Goal: Information Seeking & Learning: Learn about a topic

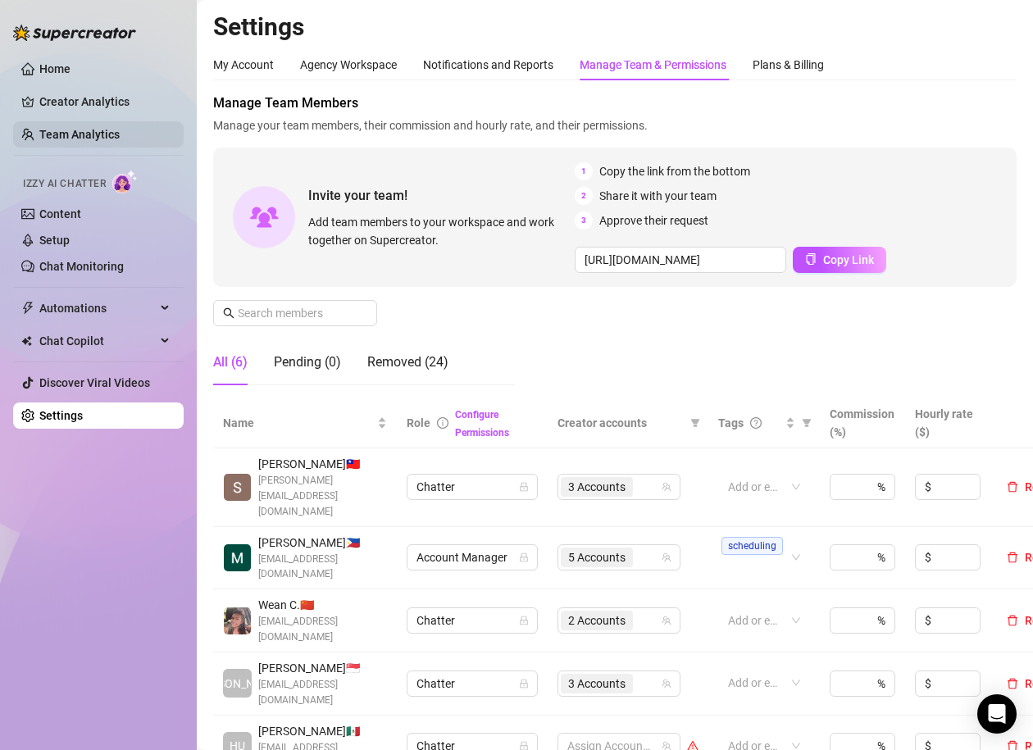
click at [66, 141] on link "Team Analytics" at bounding box center [79, 134] width 80 height 13
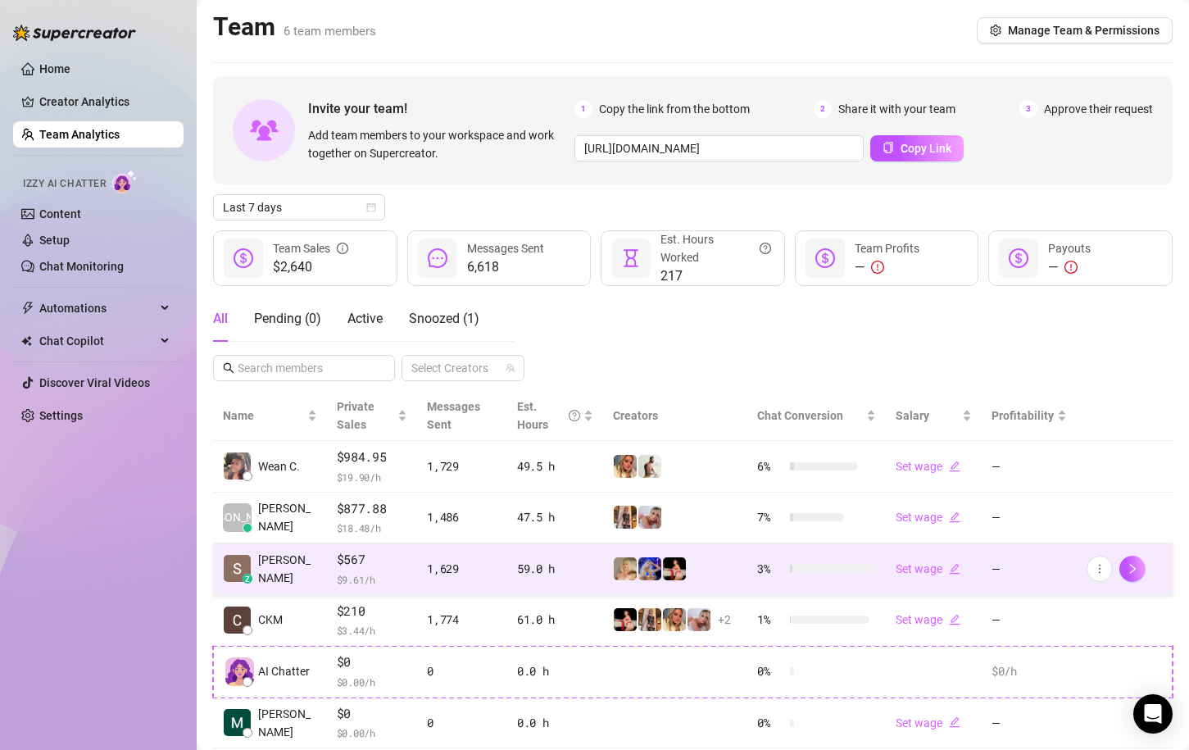
click at [281, 578] on div "z [PERSON_NAME]" at bounding box center [270, 569] width 94 height 36
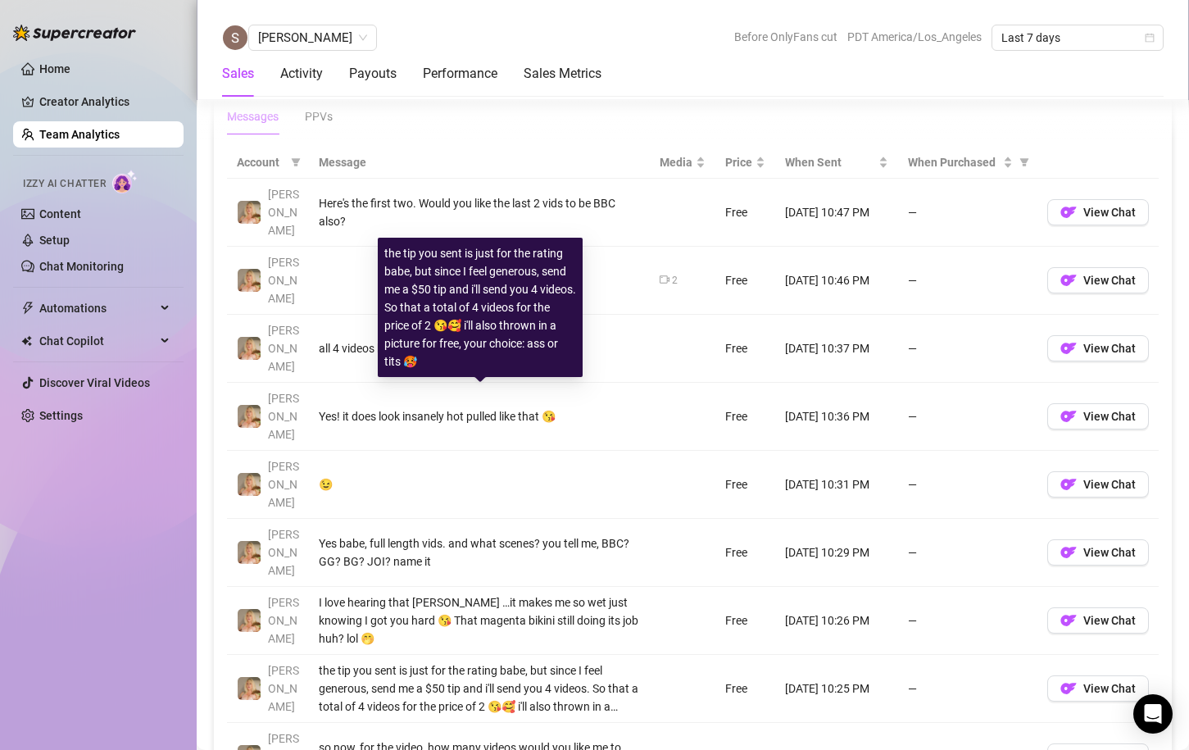
scroll to position [1346, 0]
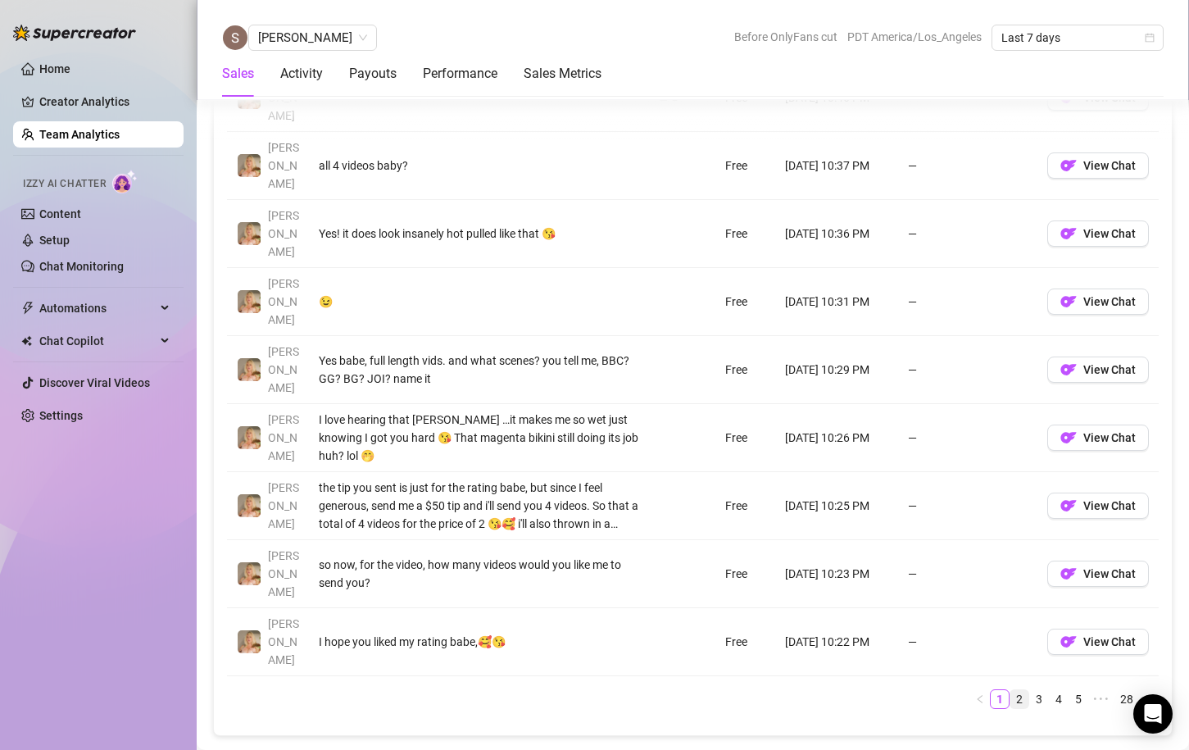
click at [1020, 690] on link "2" at bounding box center [1020, 699] width 18 height 18
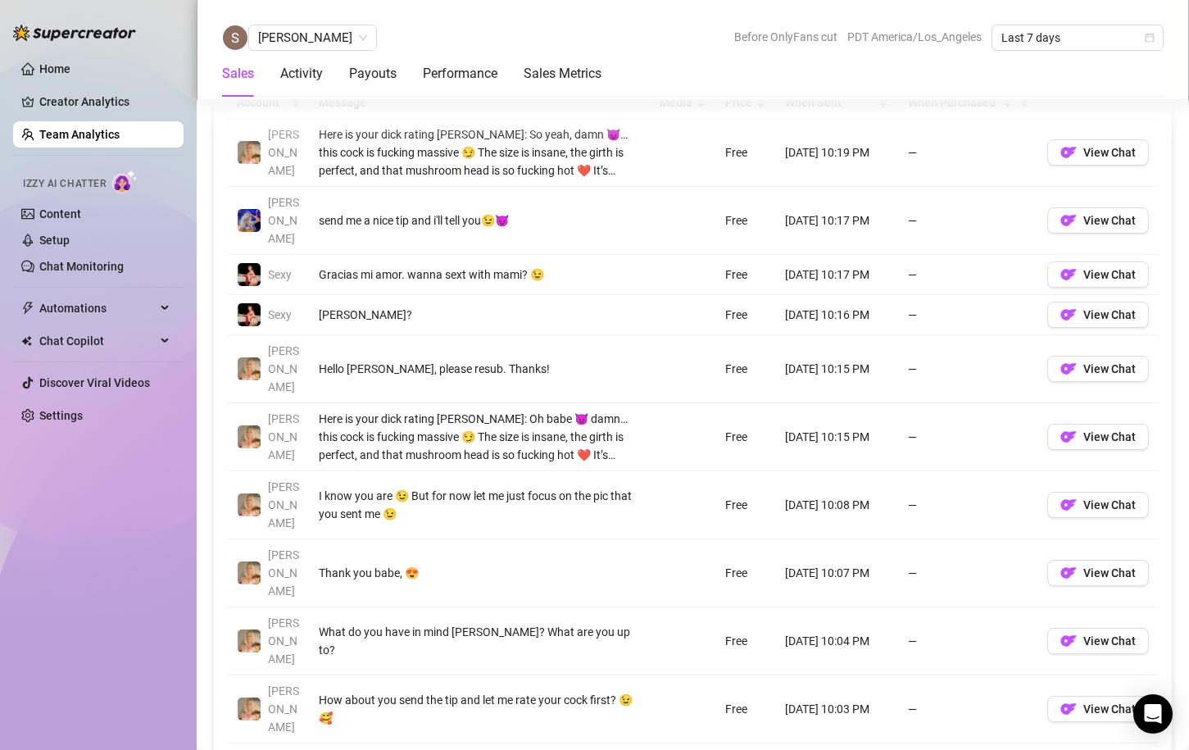
scroll to position [1169, 0]
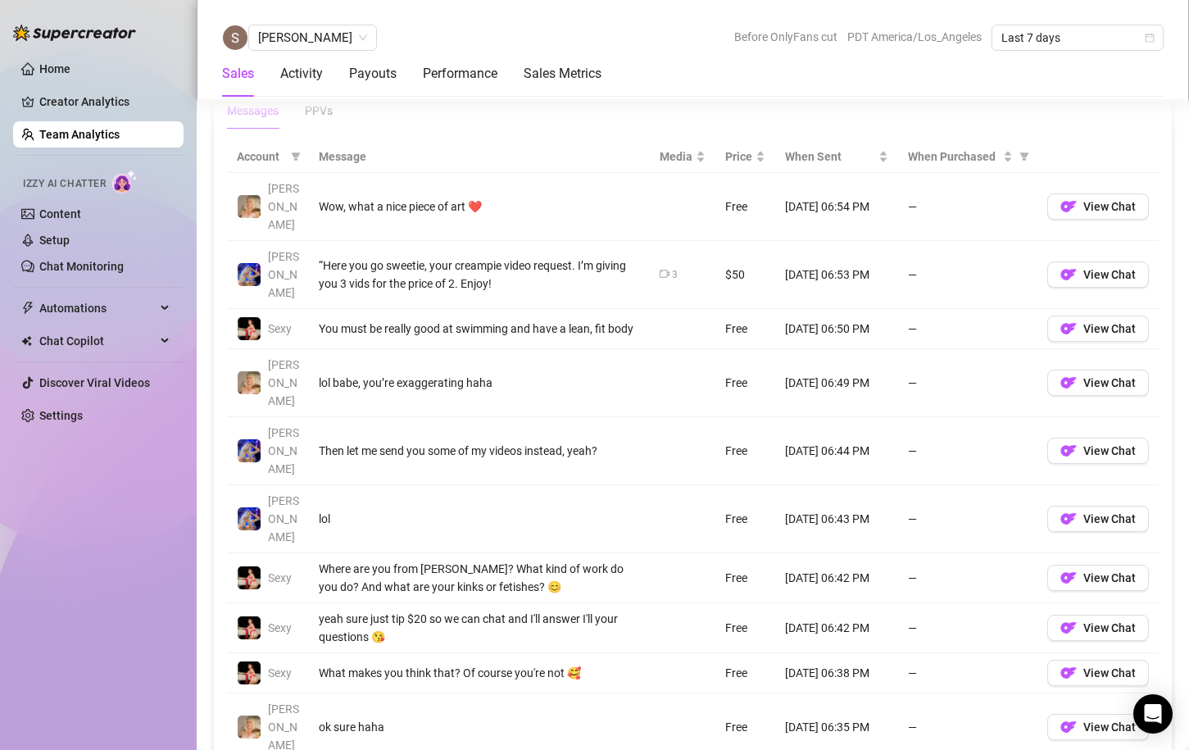
scroll to position [0, 0]
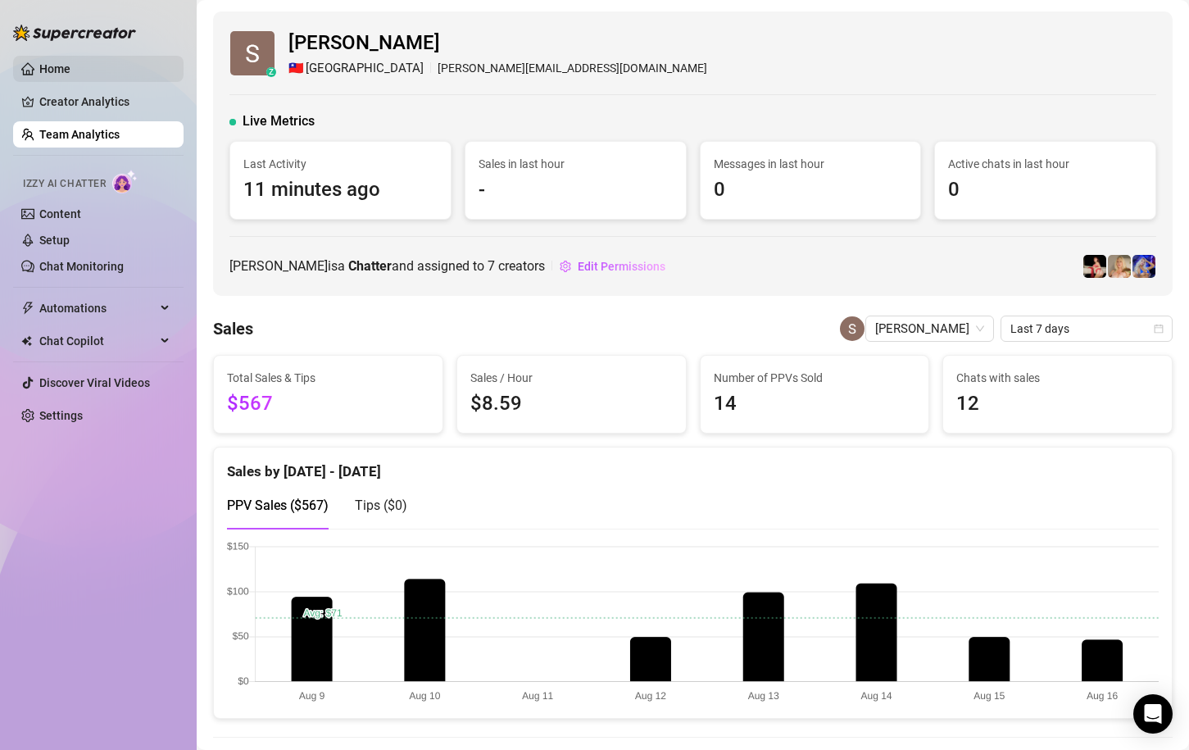
click at [53, 62] on link "Home" at bounding box center [54, 68] width 31 height 13
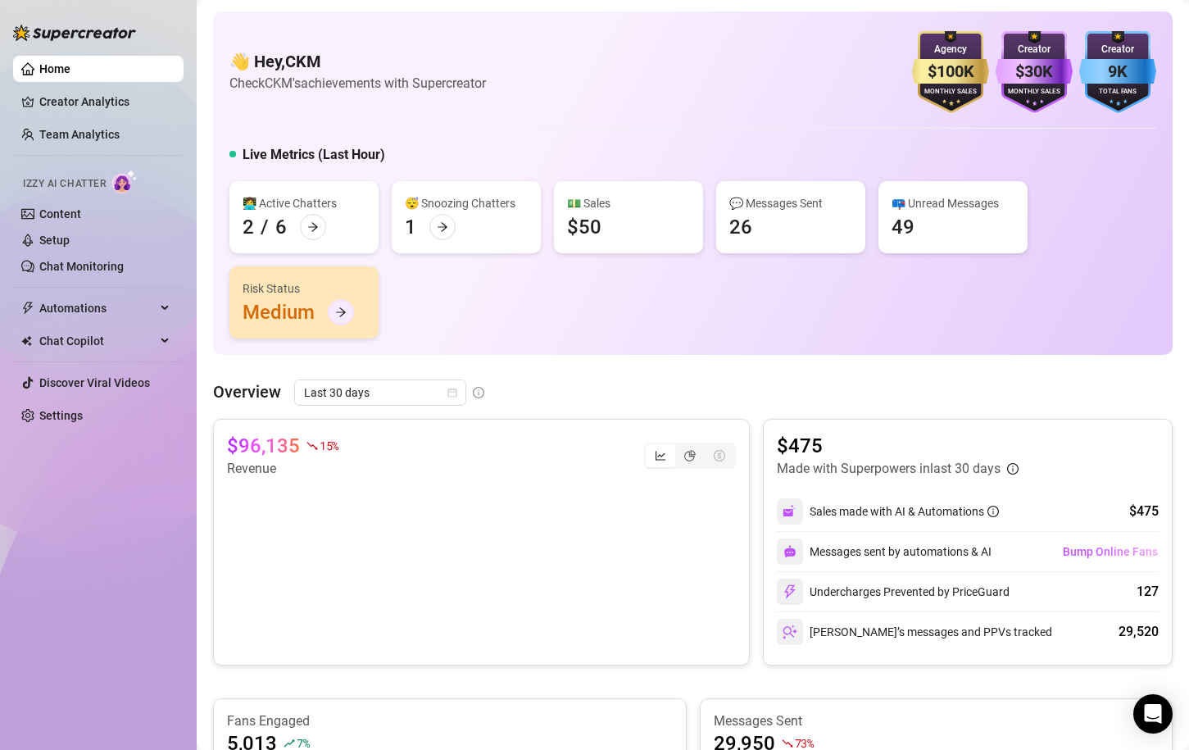
click at [346, 312] on icon "arrow-right" at bounding box center [340, 312] width 11 height 11
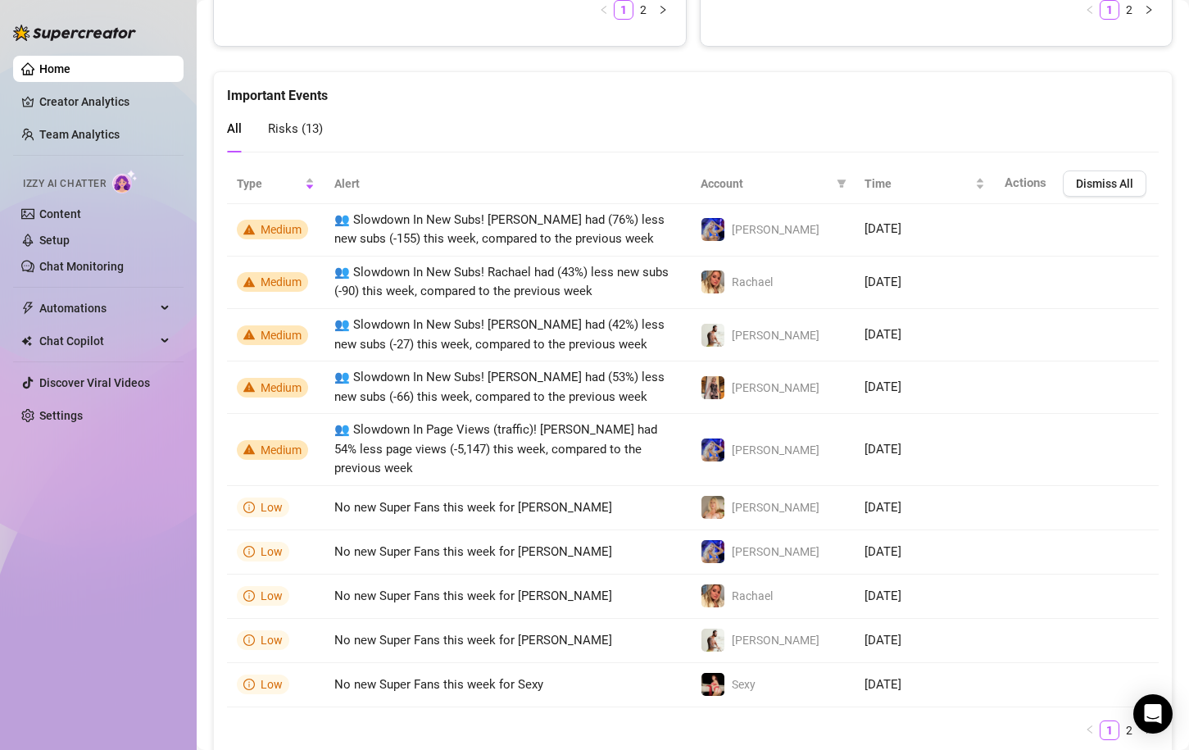
scroll to position [1124, 0]
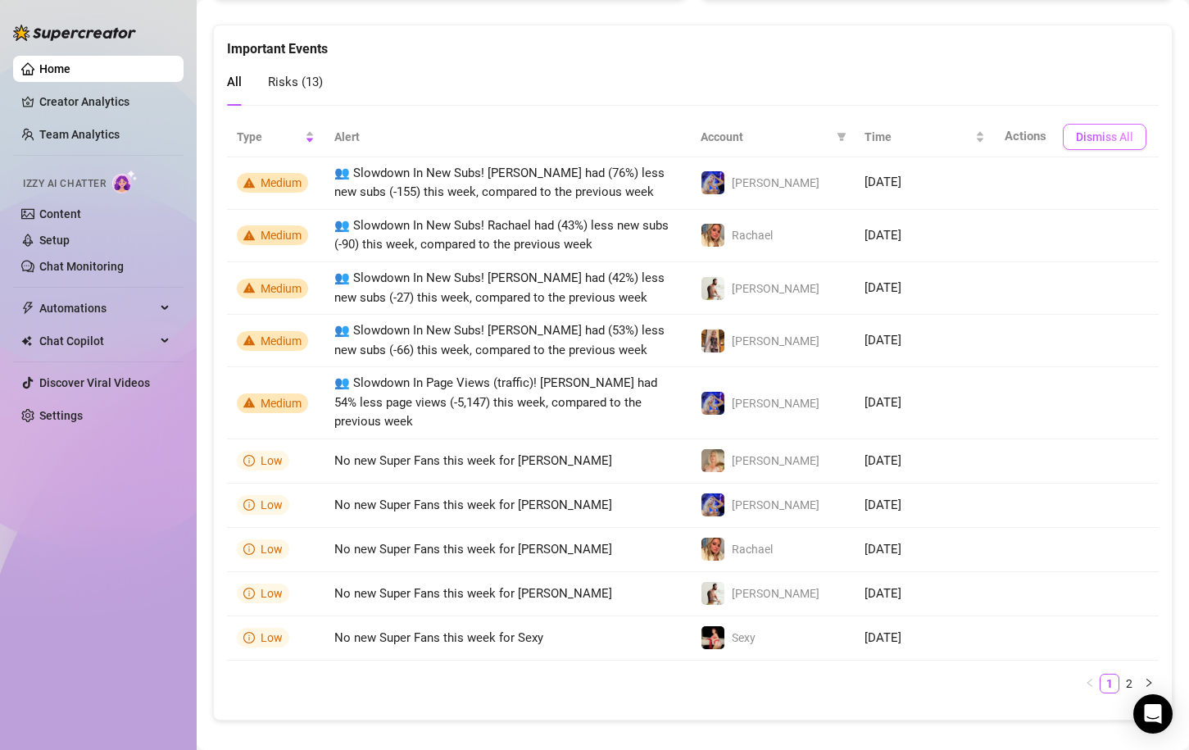
click at [1032, 140] on span "Dismiss All" at bounding box center [1104, 136] width 57 height 13
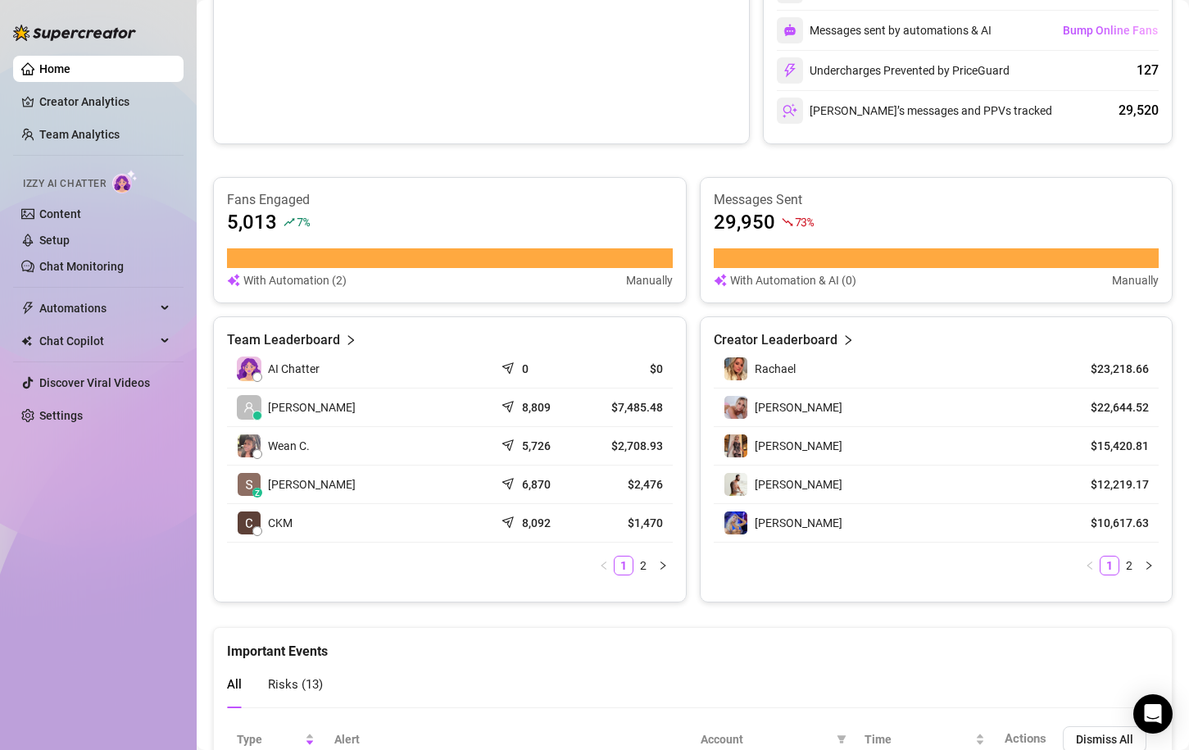
scroll to position [0, 0]
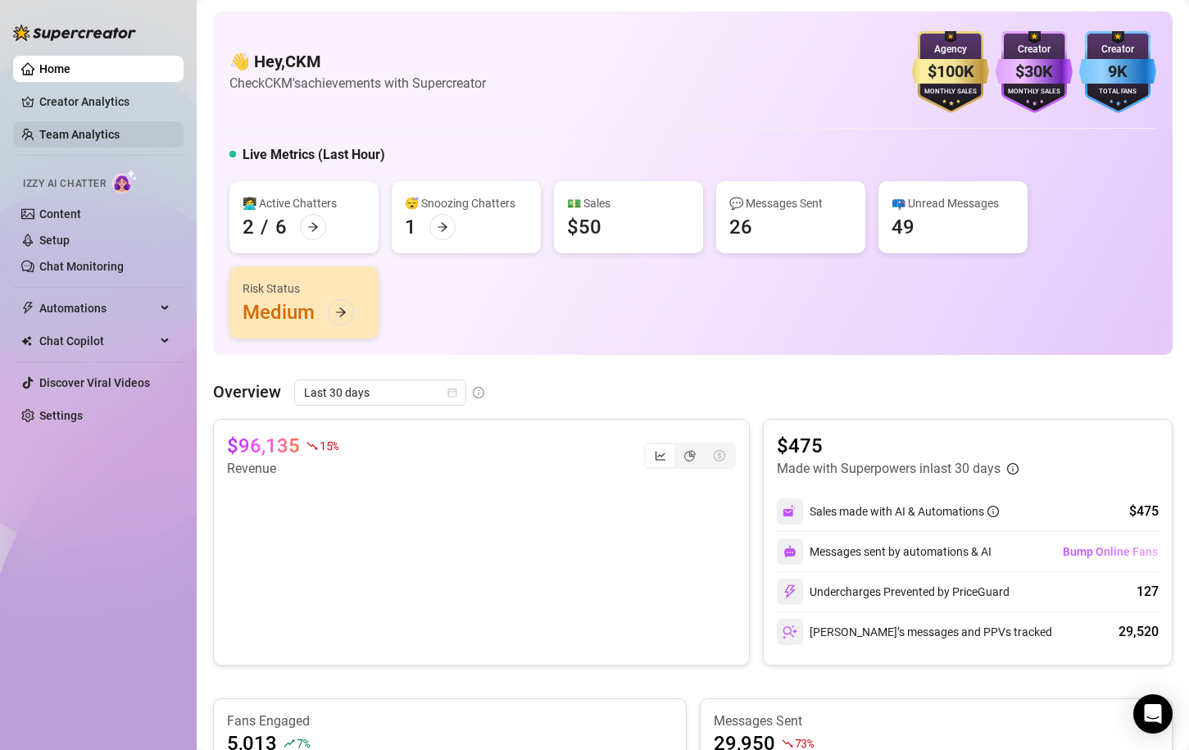
click at [71, 131] on link "Team Analytics" at bounding box center [79, 134] width 80 height 13
